Goal: Task Accomplishment & Management: Complete application form

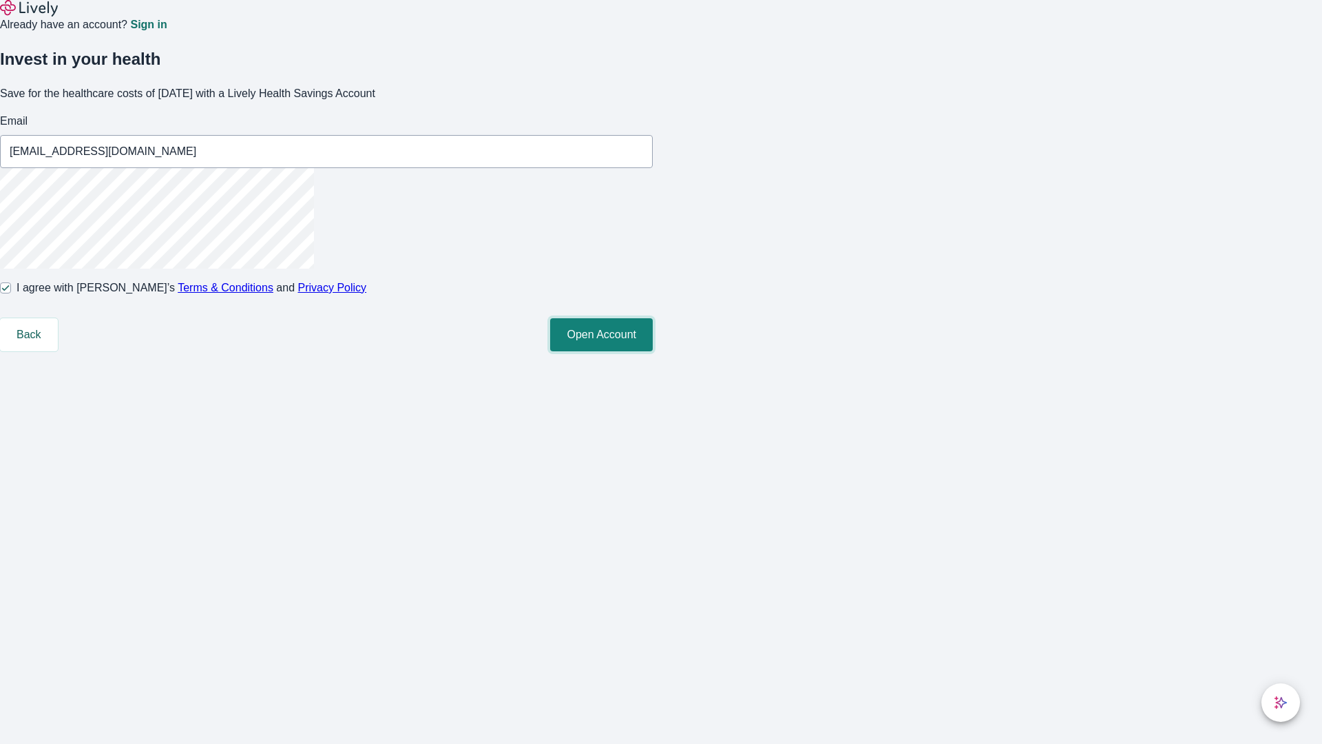
click at [653, 351] on button "Open Account" at bounding box center [601, 334] width 103 height 33
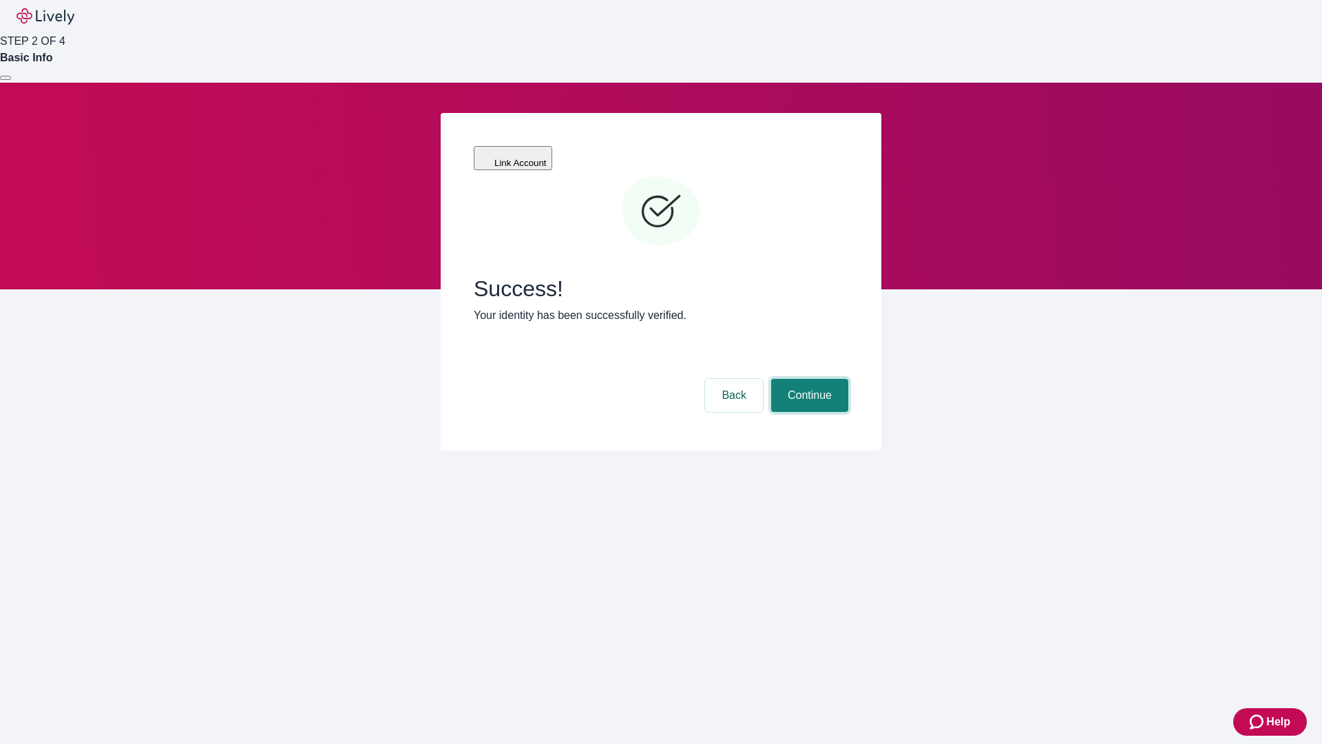
click at [808, 379] on button "Continue" at bounding box center [809, 395] width 77 height 33
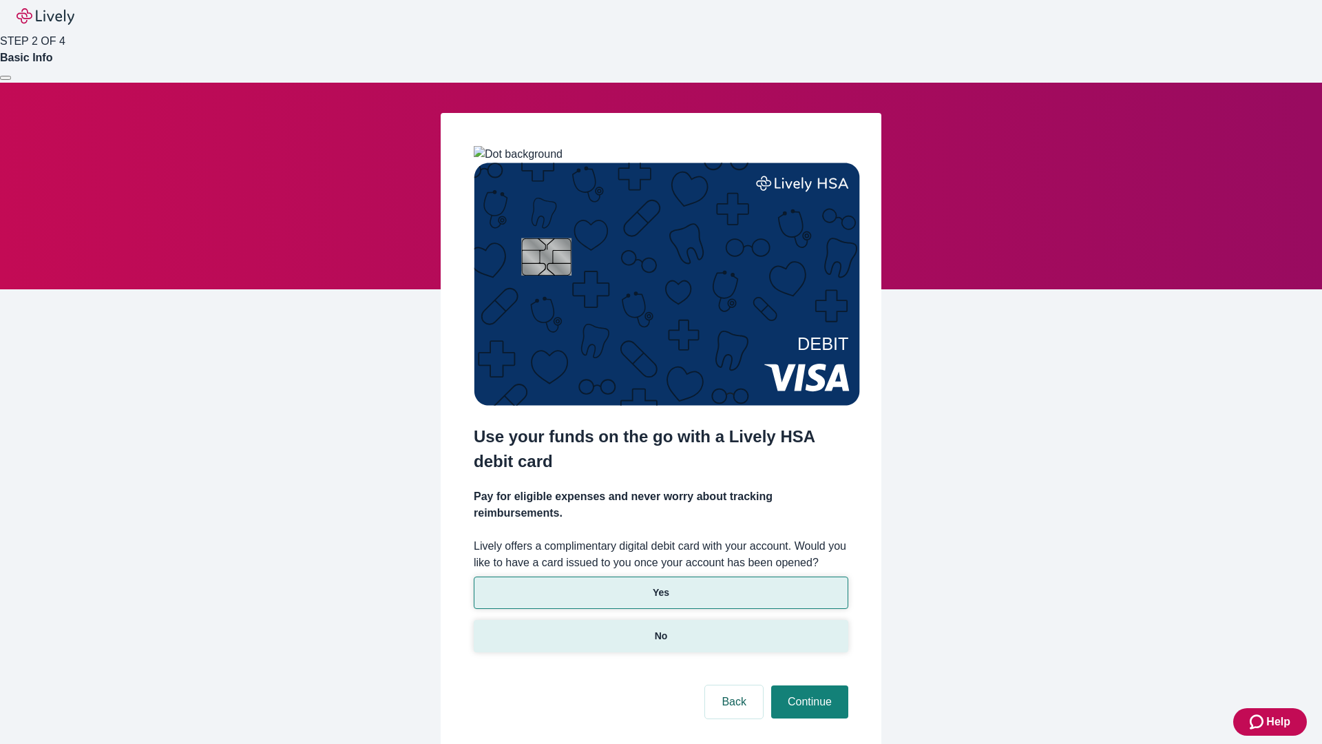
click at [660, 629] on p "No" at bounding box center [661, 636] width 13 height 14
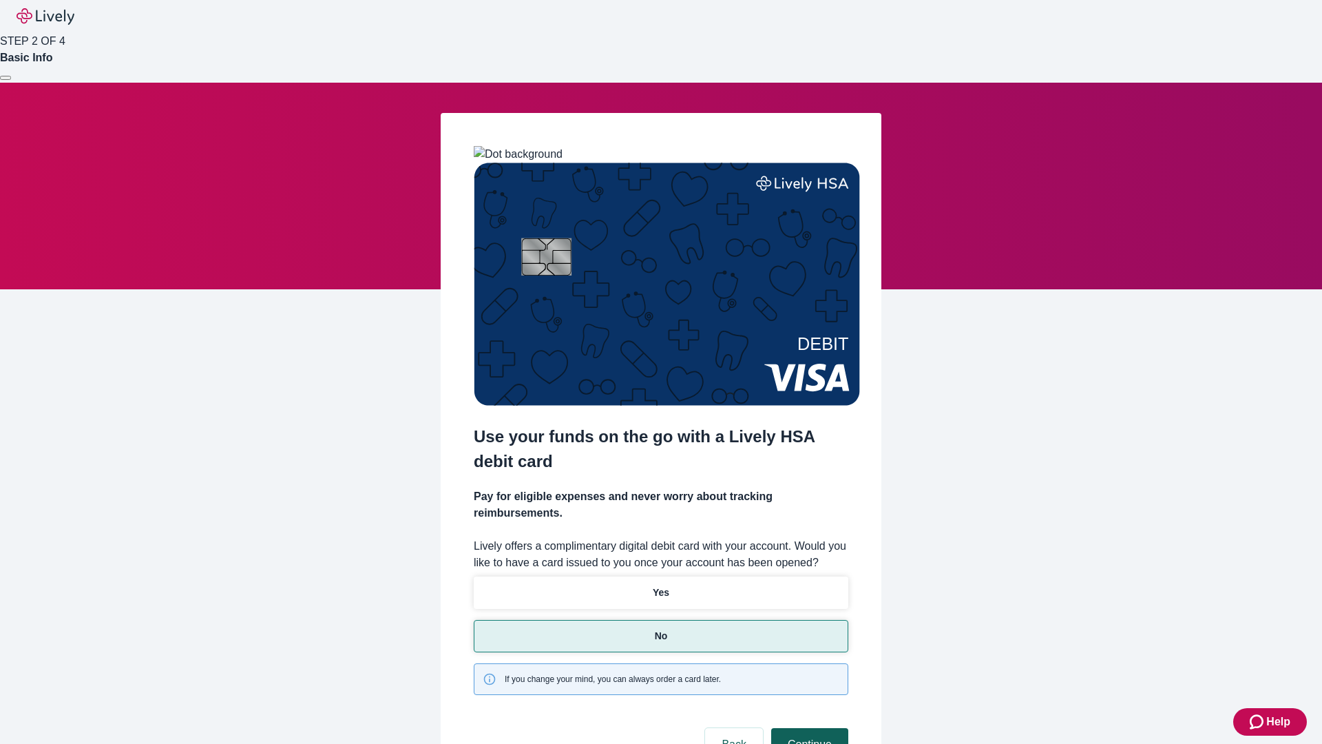
click at [808, 728] on button "Continue" at bounding box center [809, 744] width 77 height 33
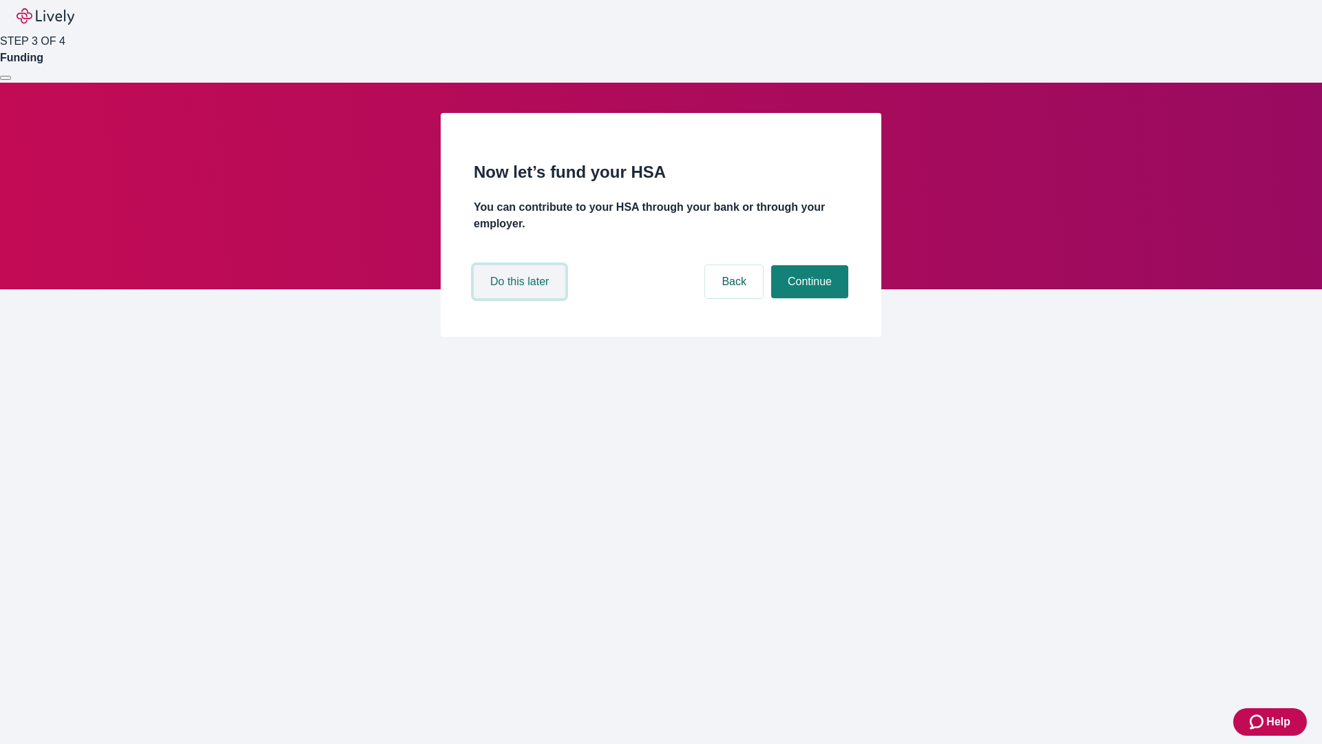
click at [521, 298] on button "Do this later" at bounding box center [520, 281] width 92 height 33
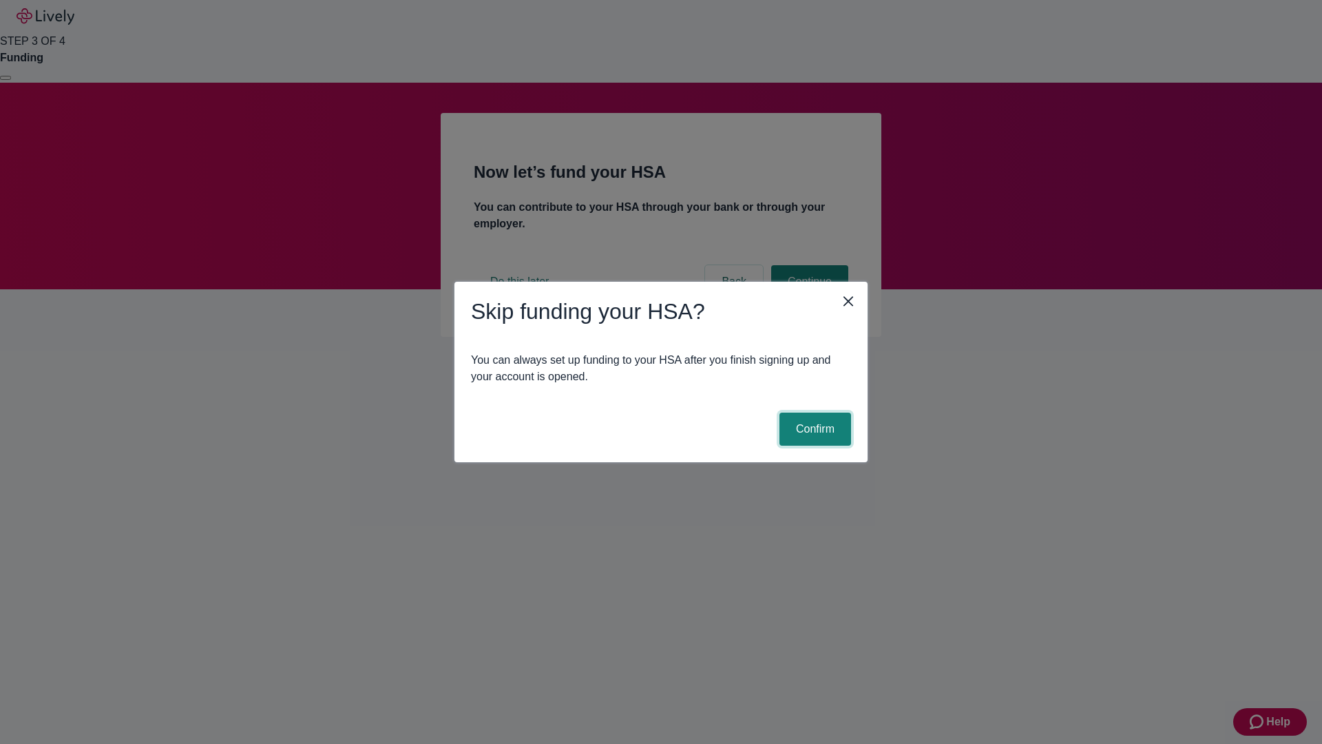
click at [813, 429] on button "Confirm" at bounding box center [815, 428] width 72 height 33
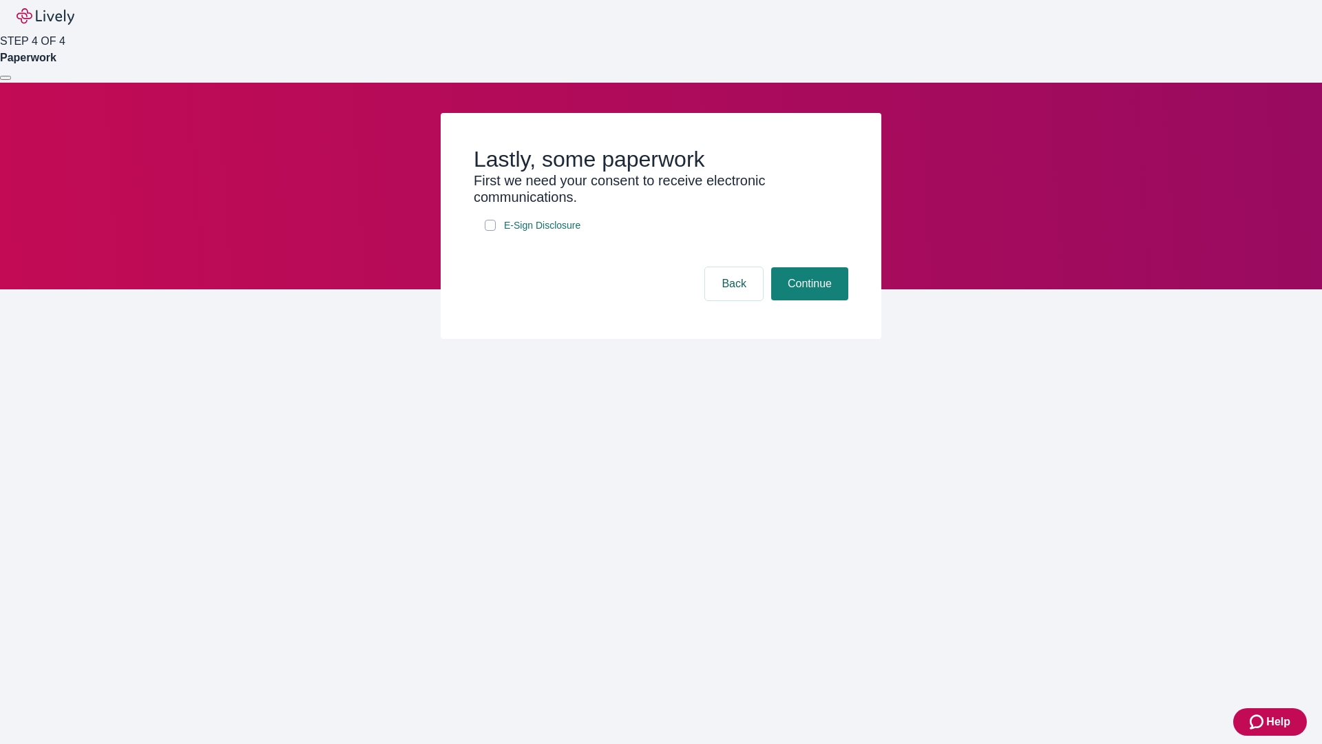
click at [490, 231] on input "E-Sign Disclosure" at bounding box center [490, 225] width 11 height 11
checkbox input "true"
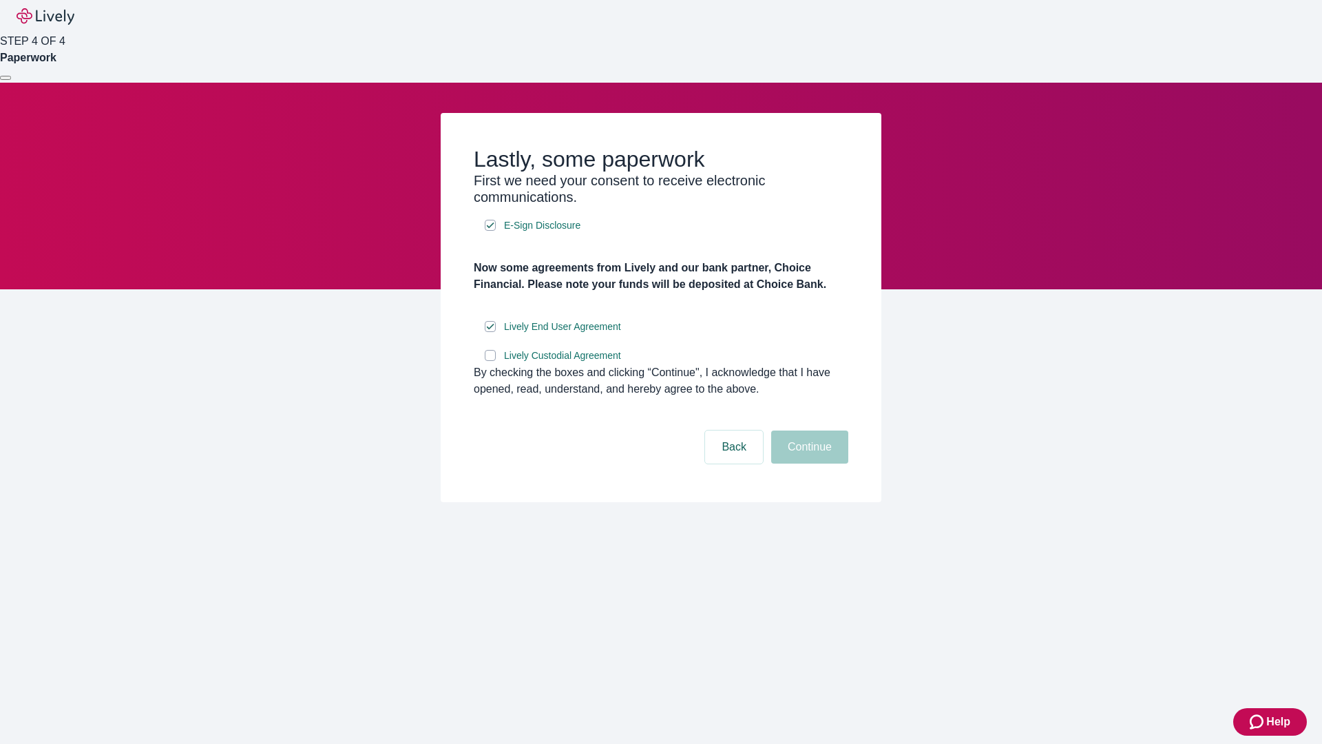
click at [490, 361] on input "Lively Custodial Agreement" at bounding box center [490, 355] width 11 height 11
checkbox input "true"
click at [808, 463] on button "Continue" at bounding box center [809, 446] width 77 height 33
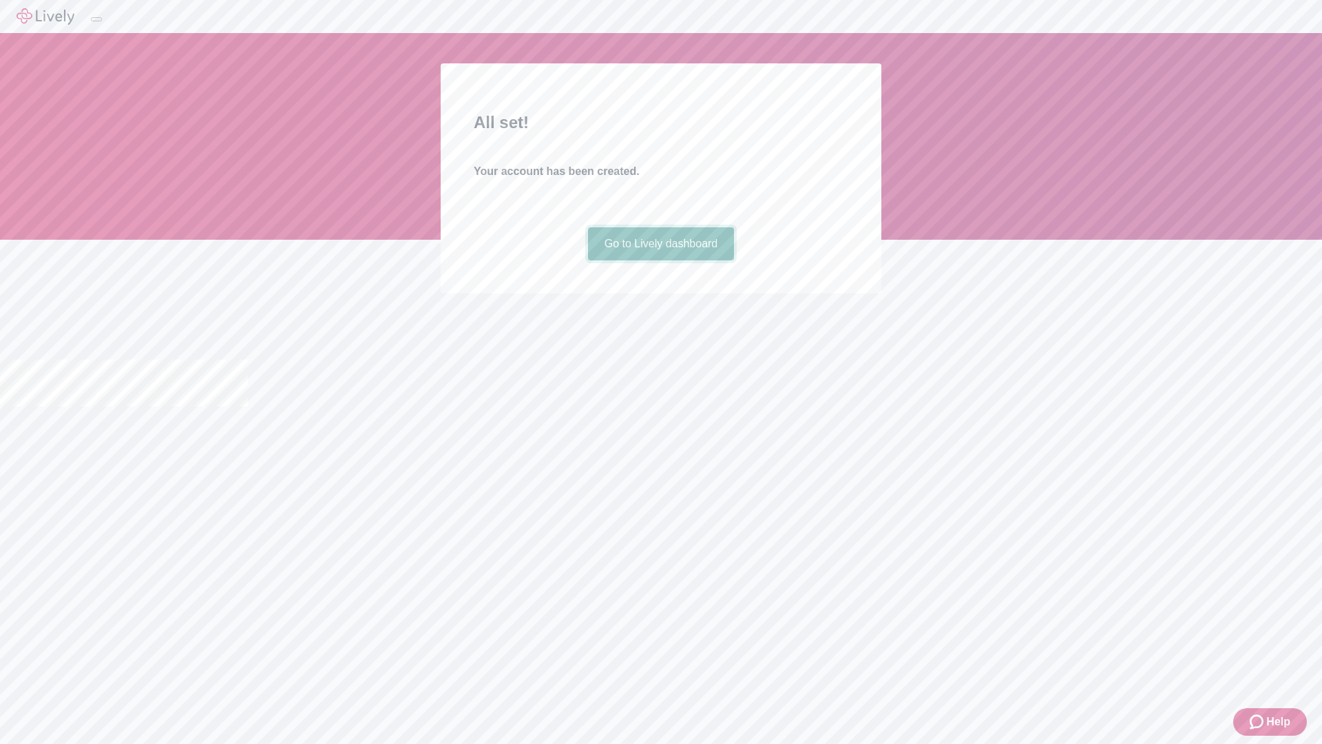
click at [660, 260] on link "Go to Lively dashboard" at bounding box center [661, 243] width 147 height 33
